Goal: Transaction & Acquisition: Purchase product/service

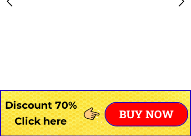
scroll to position [834, 0]
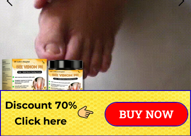
click at [133, 114] on p "BUY NOW" at bounding box center [146, 114] width 82 height 23
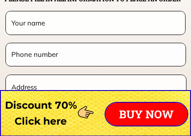
scroll to position [7193, 0]
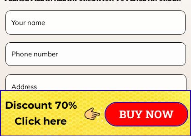
click at [46, 21] on input "text" at bounding box center [95, 22] width 172 height 23
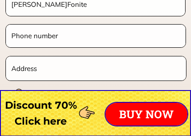
scroll to position [7214, 0]
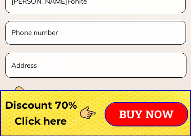
type input "[PERSON_NAME]Fonite"
click at [66, 35] on input "tel" at bounding box center [95, 32] width 173 height 22
click at [68, 31] on input "tel" at bounding box center [95, 32] width 173 height 22
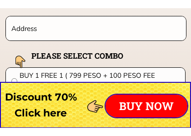
scroll to position [7253, 0]
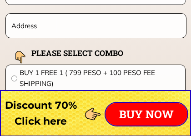
type input "09303983688"
click at [53, 28] on input "text" at bounding box center [95, 26] width 173 height 24
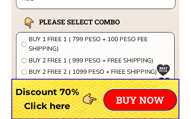
scroll to position [7268, 0]
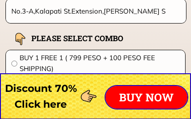
type input "No.3-A,Kalapati St.Extension,Dizon Su"
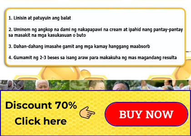
scroll to position [6007, 0]
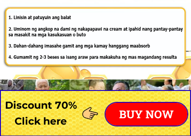
click at [34, 119] on div at bounding box center [95, 113] width 191 height 46
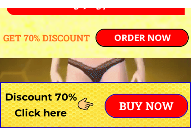
scroll to position [3500, 0]
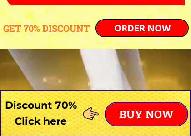
click at [133, 28] on p "ORDER NOW" at bounding box center [141, 28] width 91 height 16
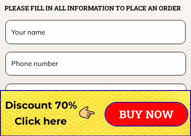
scroll to position [7183, 0]
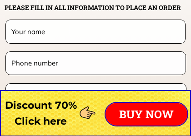
click at [53, 33] on input "text" at bounding box center [95, 31] width 172 height 23
click at [49, 34] on input "text" at bounding box center [95, 31] width 172 height 23
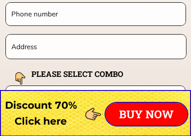
scroll to position [7233, 0]
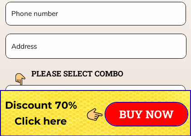
type input "[PERSON_NAME]Fonite"
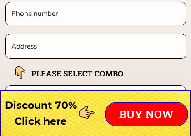
click at [67, 15] on input "tel" at bounding box center [95, 13] width 173 height 22
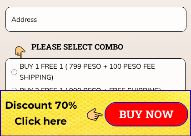
scroll to position [7276, 0]
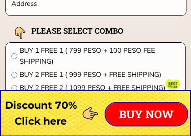
type input "09303983688"
click at [46, 5] on input "text" at bounding box center [95, 3] width 173 height 24
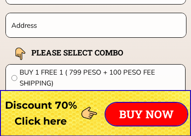
click at [48, 27] on input "text" at bounding box center [95, 25] width 173 height 24
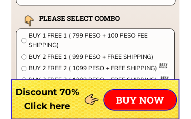
scroll to position [7281, 0]
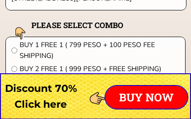
type input "[STREET_ADDRESS][PERSON_NAME]"
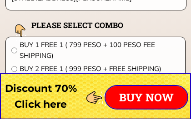
click at [14, 111] on input "radio" at bounding box center [14, 109] width 6 height 6
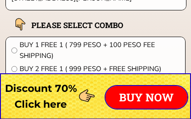
radio input "true"
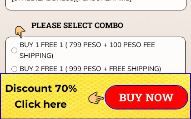
click at [12, 70] on input "radio" at bounding box center [14, 69] width 6 height 6
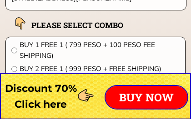
radio input "true"
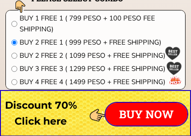
scroll to position [7316, 0]
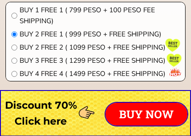
click at [14, 76] on input "radio" at bounding box center [14, 74] width 6 height 6
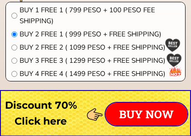
radio input "true"
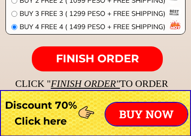
scroll to position [7363, 0]
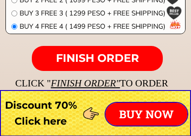
click at [88, 60] on span "FINISH ORDER" at bounding box center [97, 57] width 83 height 13
